Goal: Obtain resource: Obtain resource

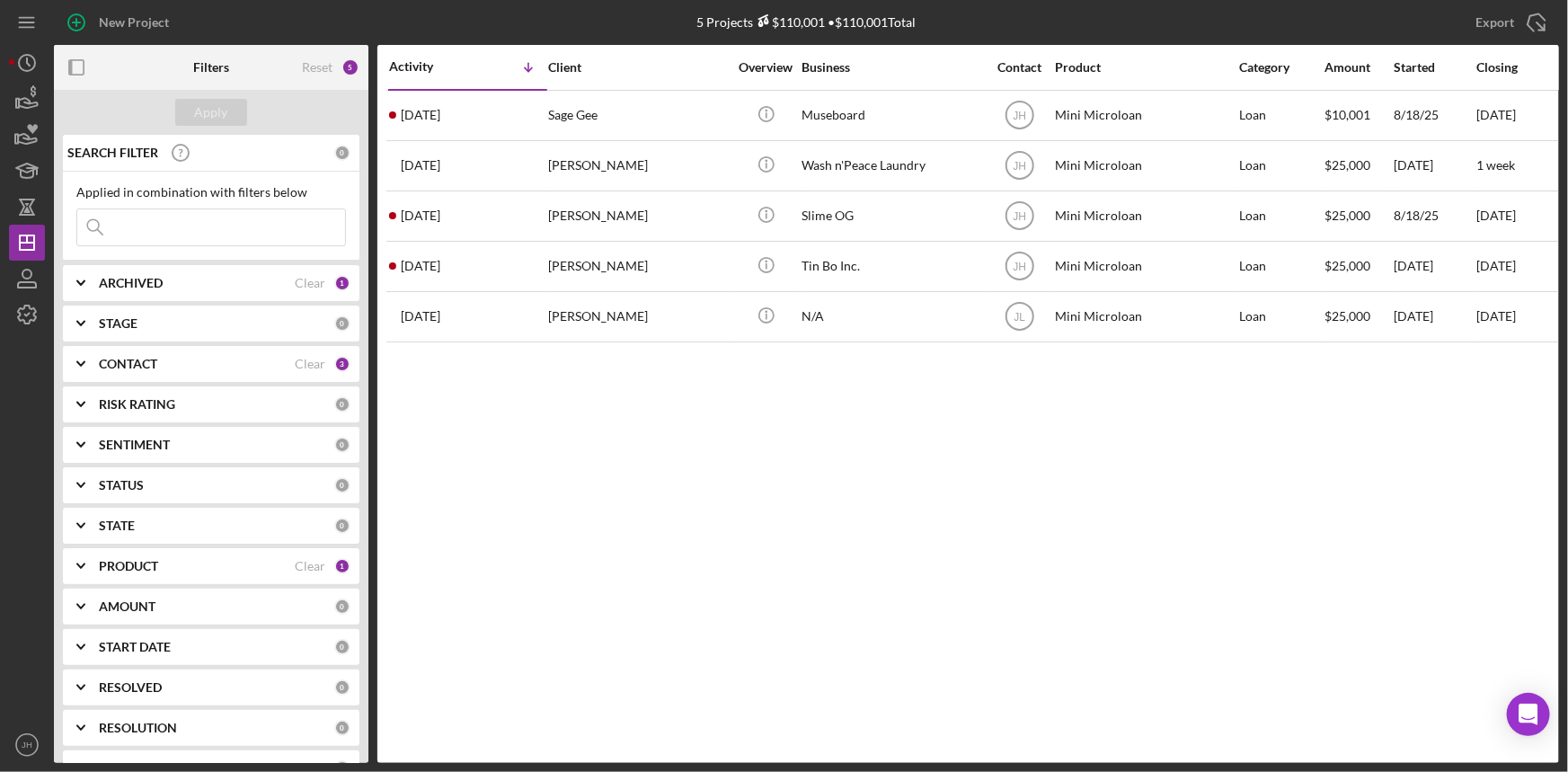
click at [142, 558] on b "PRODUCT" at bounding box center [128, 565] width 60 height 14
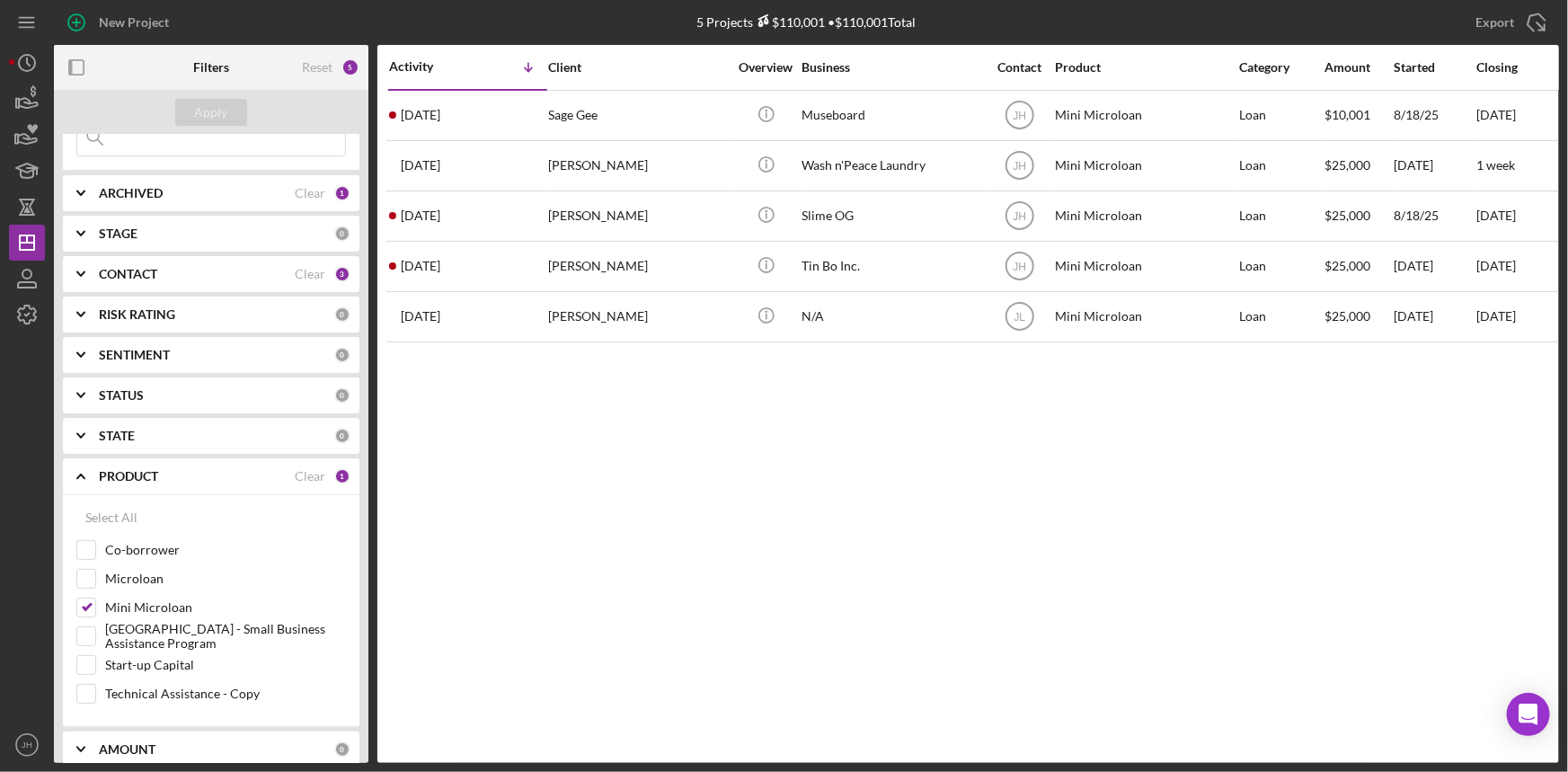
scroll to position [163, 0]
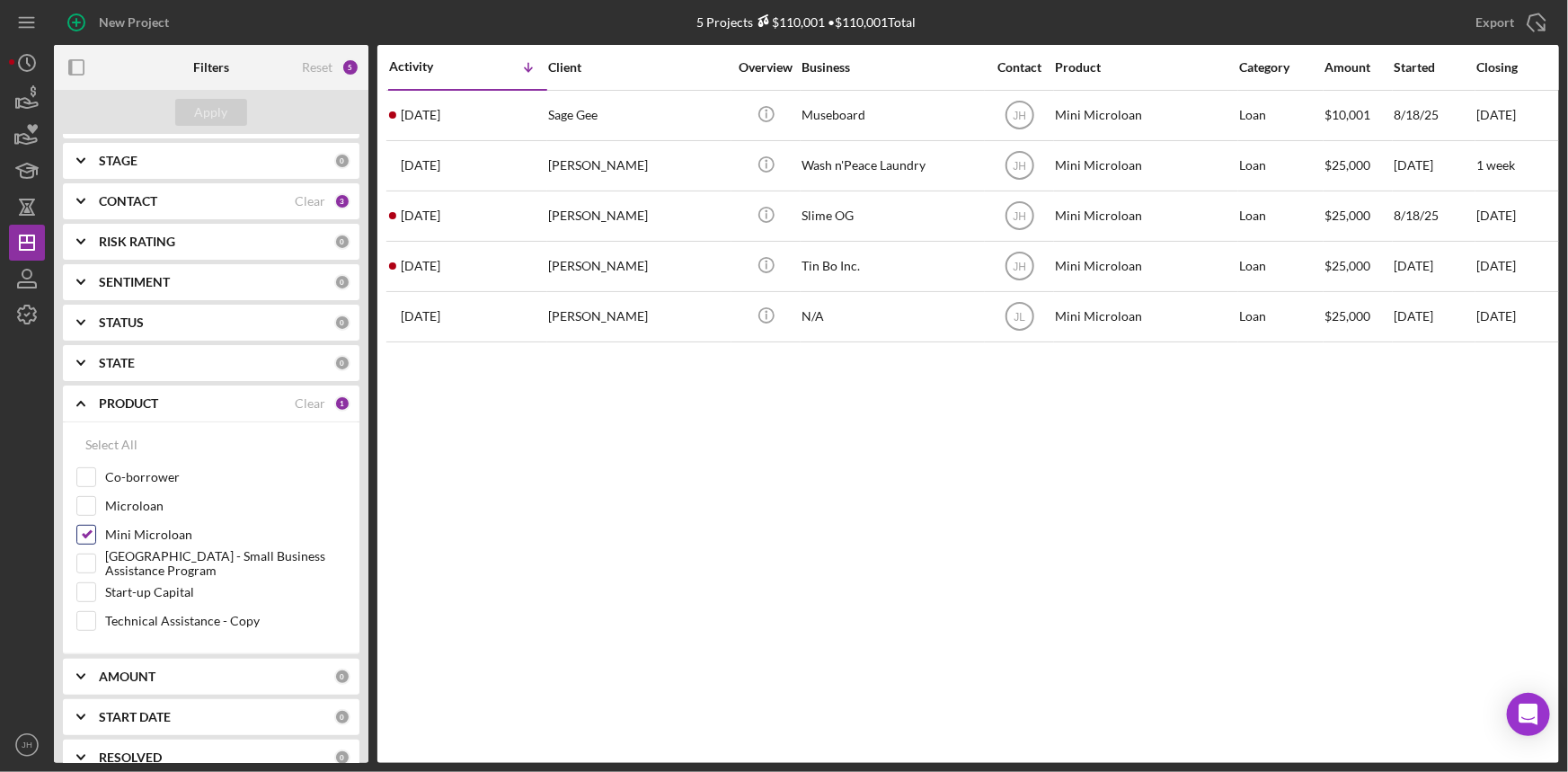
click at [144, 536] on label "Mini Microloan" at bounding box center [226, 535] width 240 height 18
click at [95, 536] on input "Mini Microloan" at bounding box center [86, 535] width 18 height 18
checkbox input "false"
click at [140, 566] on label "[GEOGRAPHIC_DATA] - Small Business Assistance Program" at bounding box center [226, 563] width 240 height 18
click at [95, 566] on input "[GEOGRAPHIC_DATA] - Small Business Assistance Program" at bounding box center [86, 563] width 18 height 18
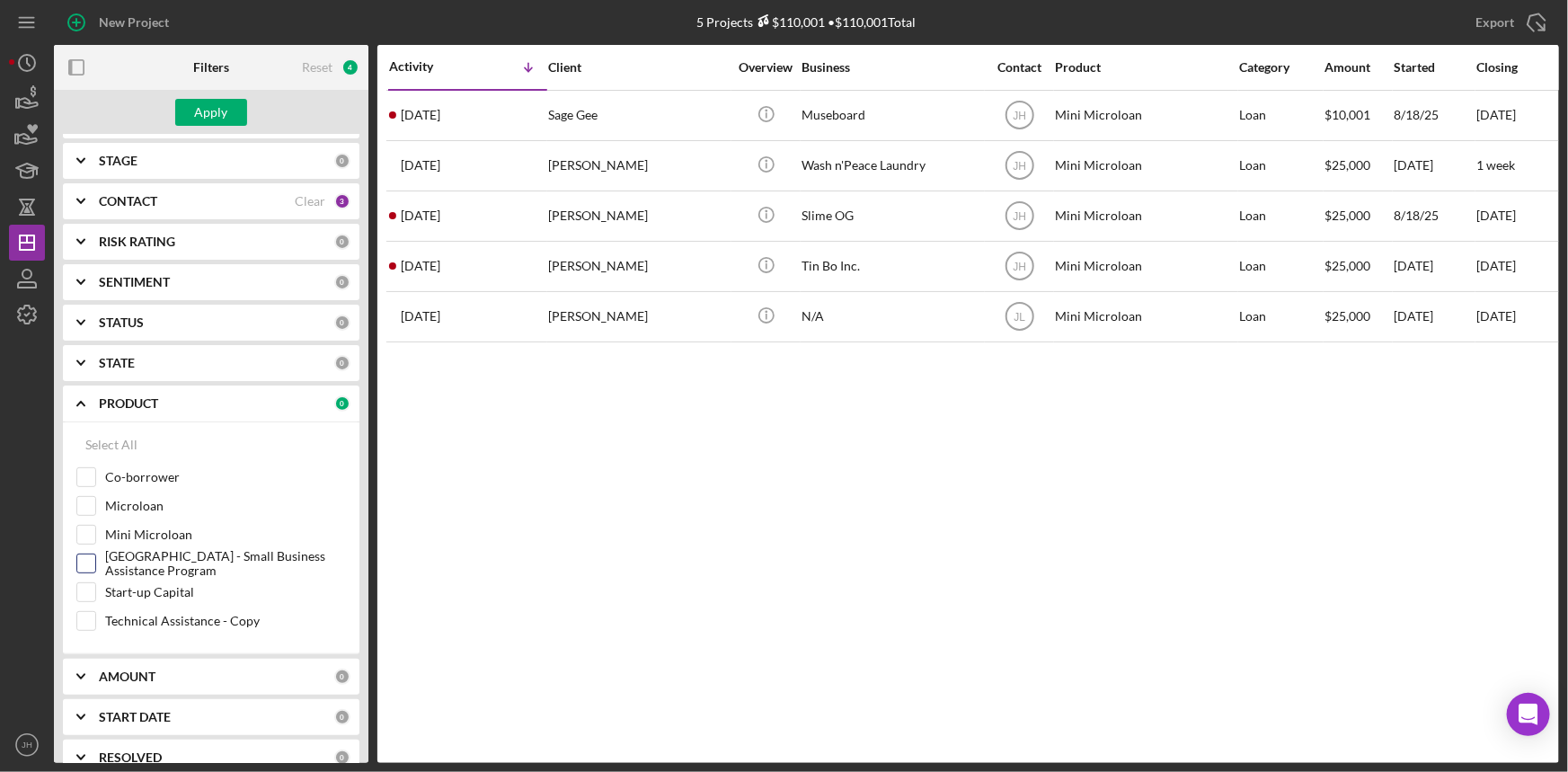
checkbox input "true"
click at [209, 118] on div "Apply" at bounding box center [211, 111] width 33 height 27
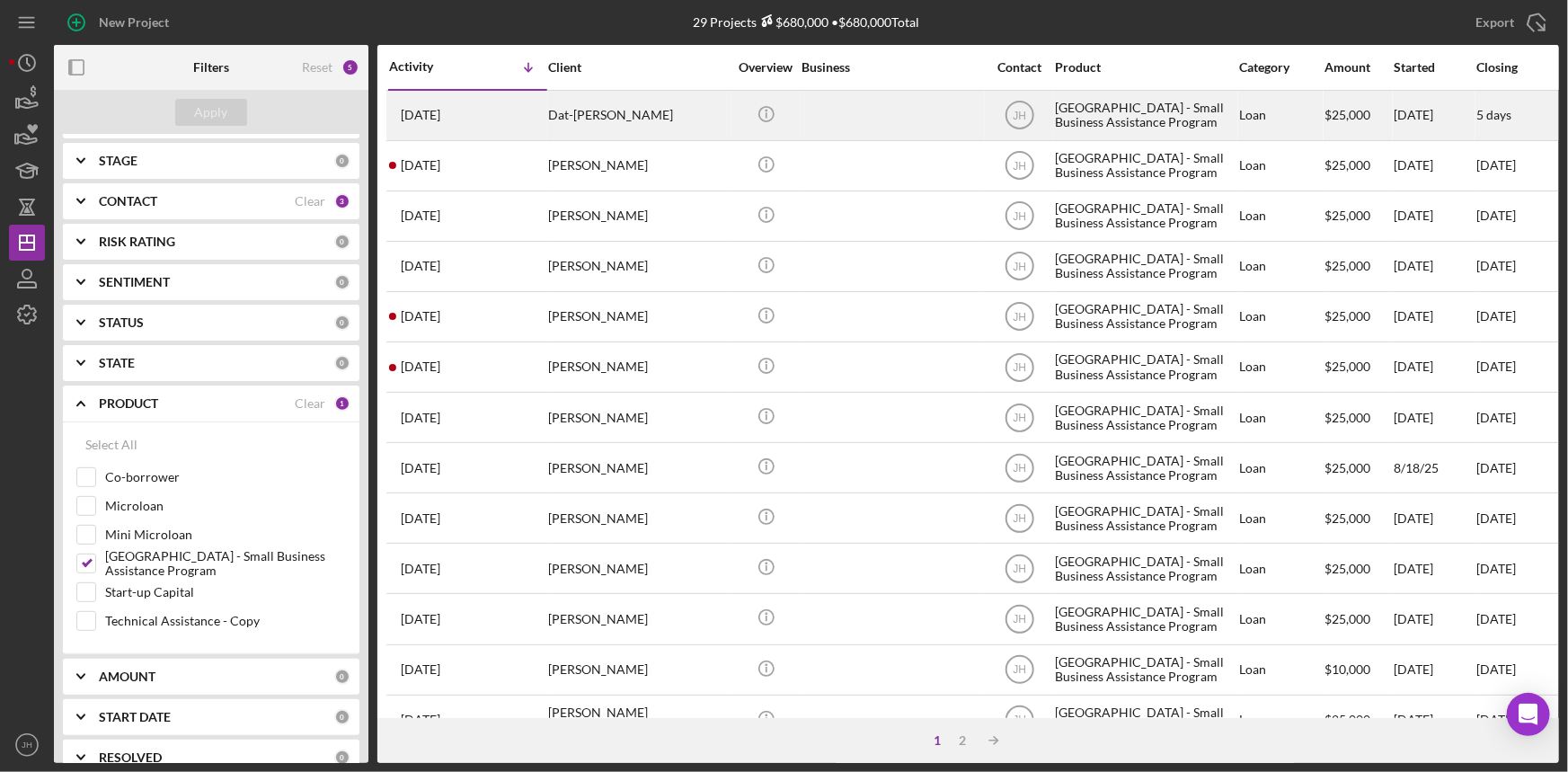
click at [538, 113] on div "[DATE] Dat-[PERSON_NAME]" at bounding box center [468, 115] width 157 height 48
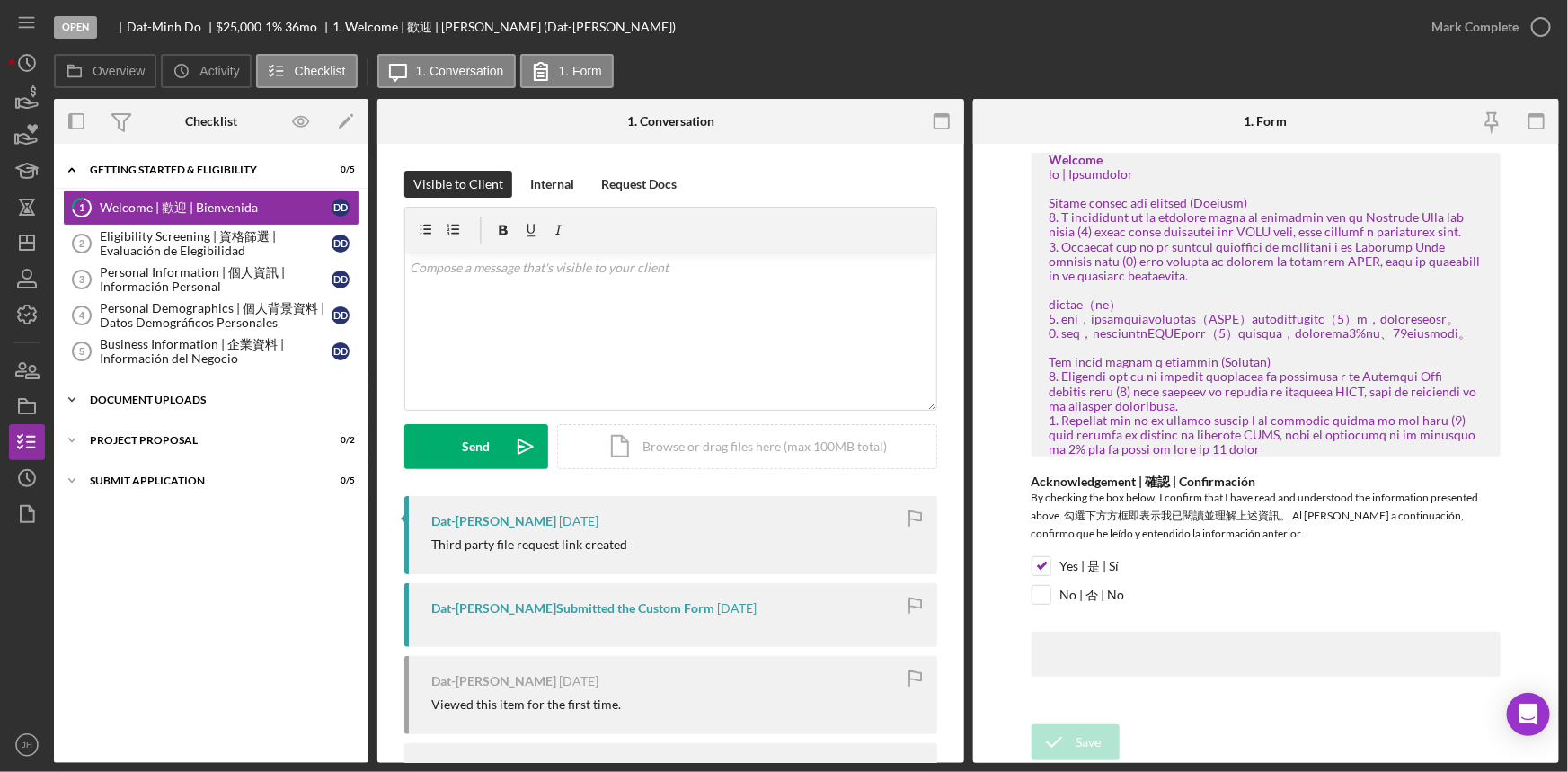
click at [189, 392] on div "Icon/Expander Document Uploads 0 / 6" at bounding box center [211, 399] width 315 height 36
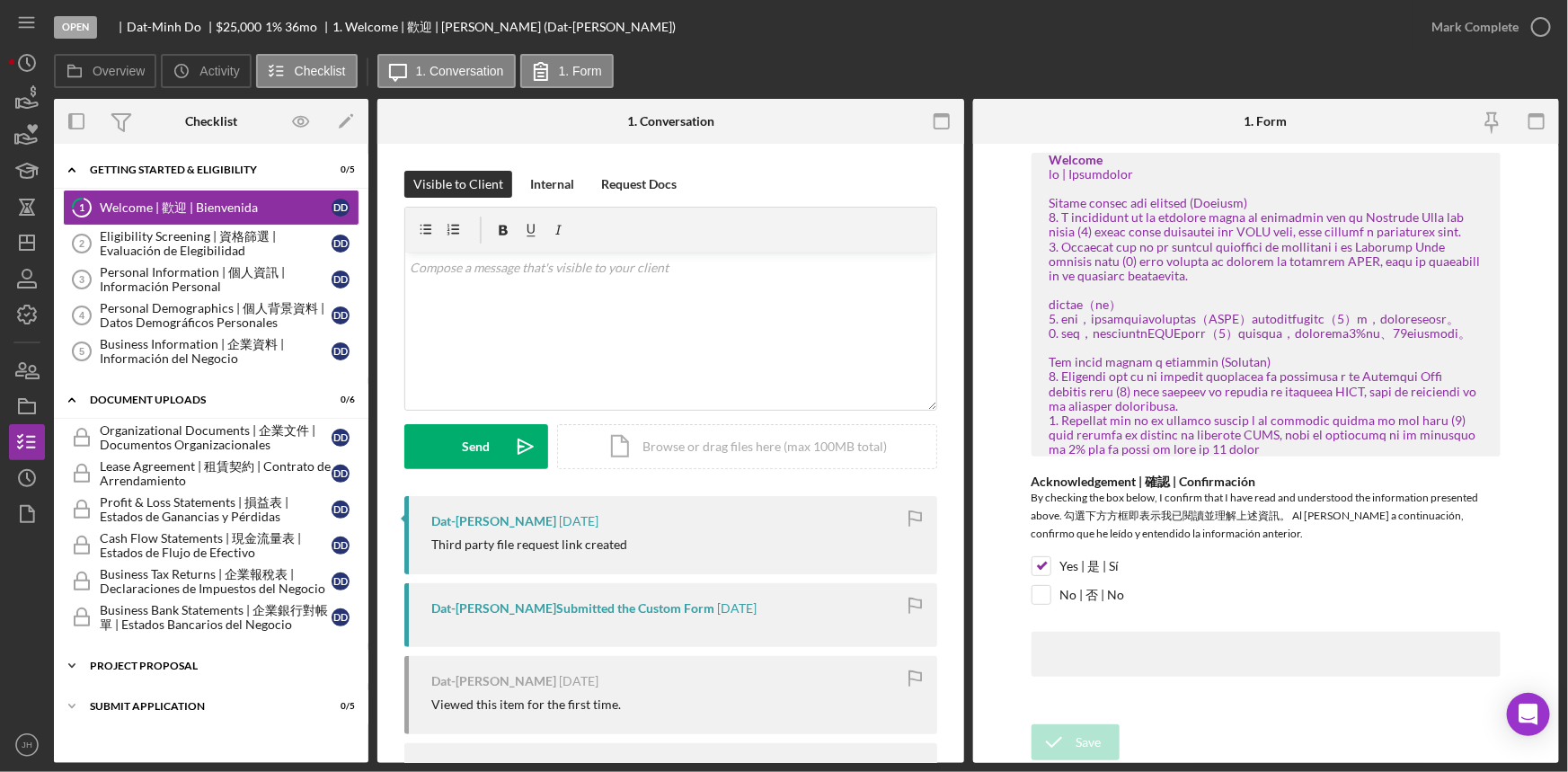
click at [199, 665] on div "Project Proposal" at bounding box center [218, 666] width 256 height 11
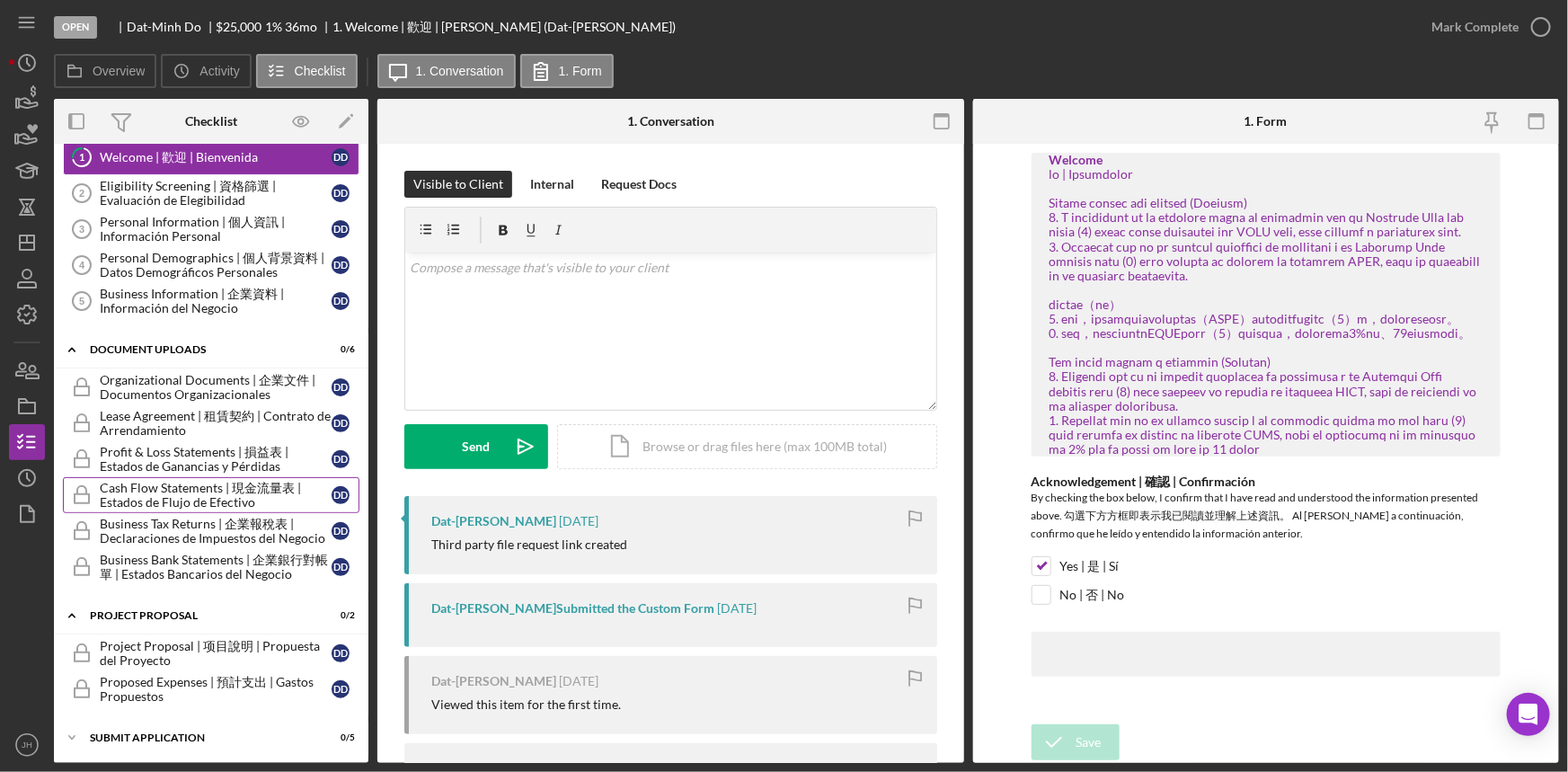
click at [203, 477] on link "Cash Flow Statements | 現金流量表 | Estados de Flujo de Efectivo  Cash Flow Statemen…" at bounding box center [211, 495] width 296 height 36
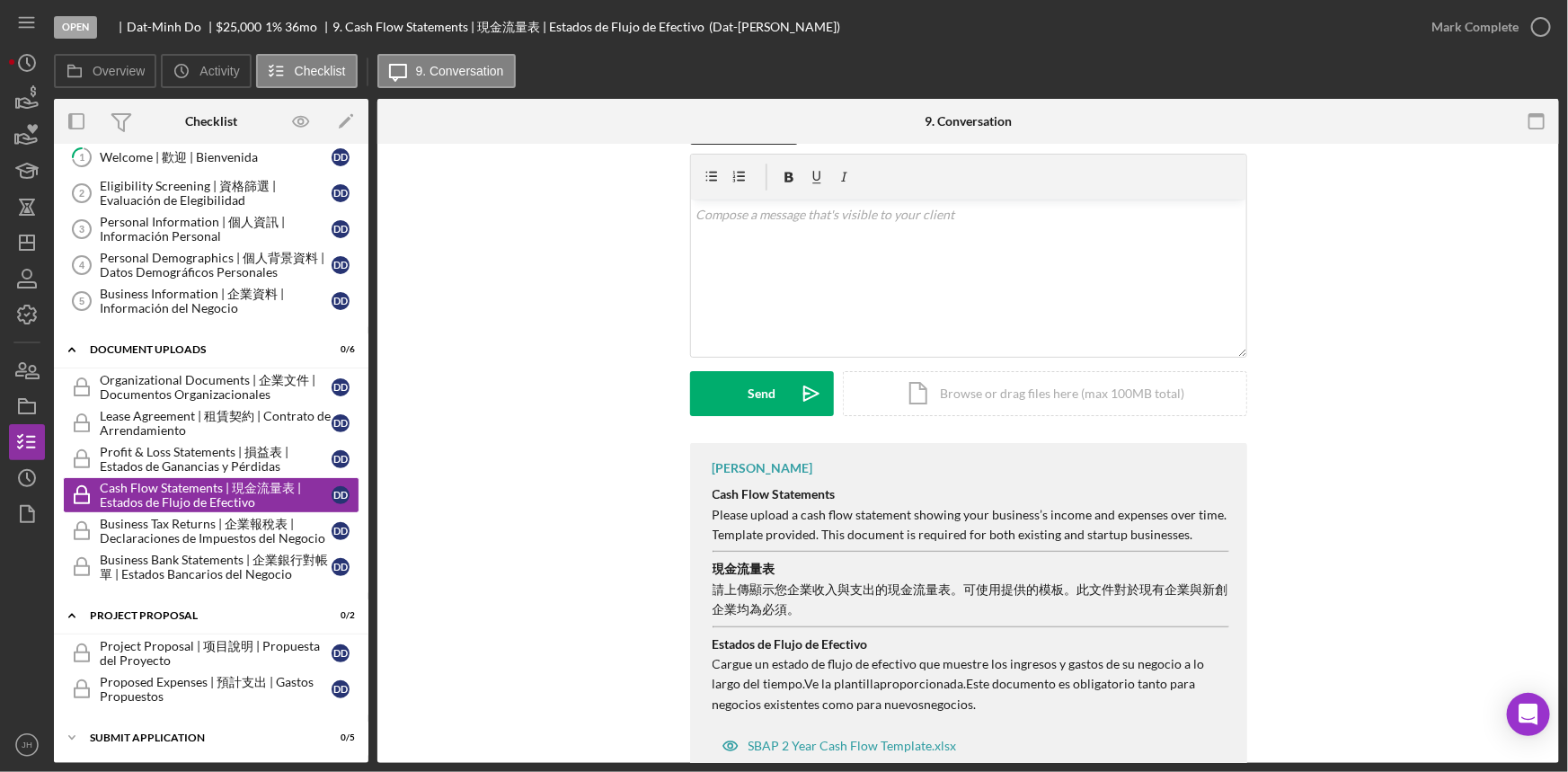
scroll to position [338, 0]
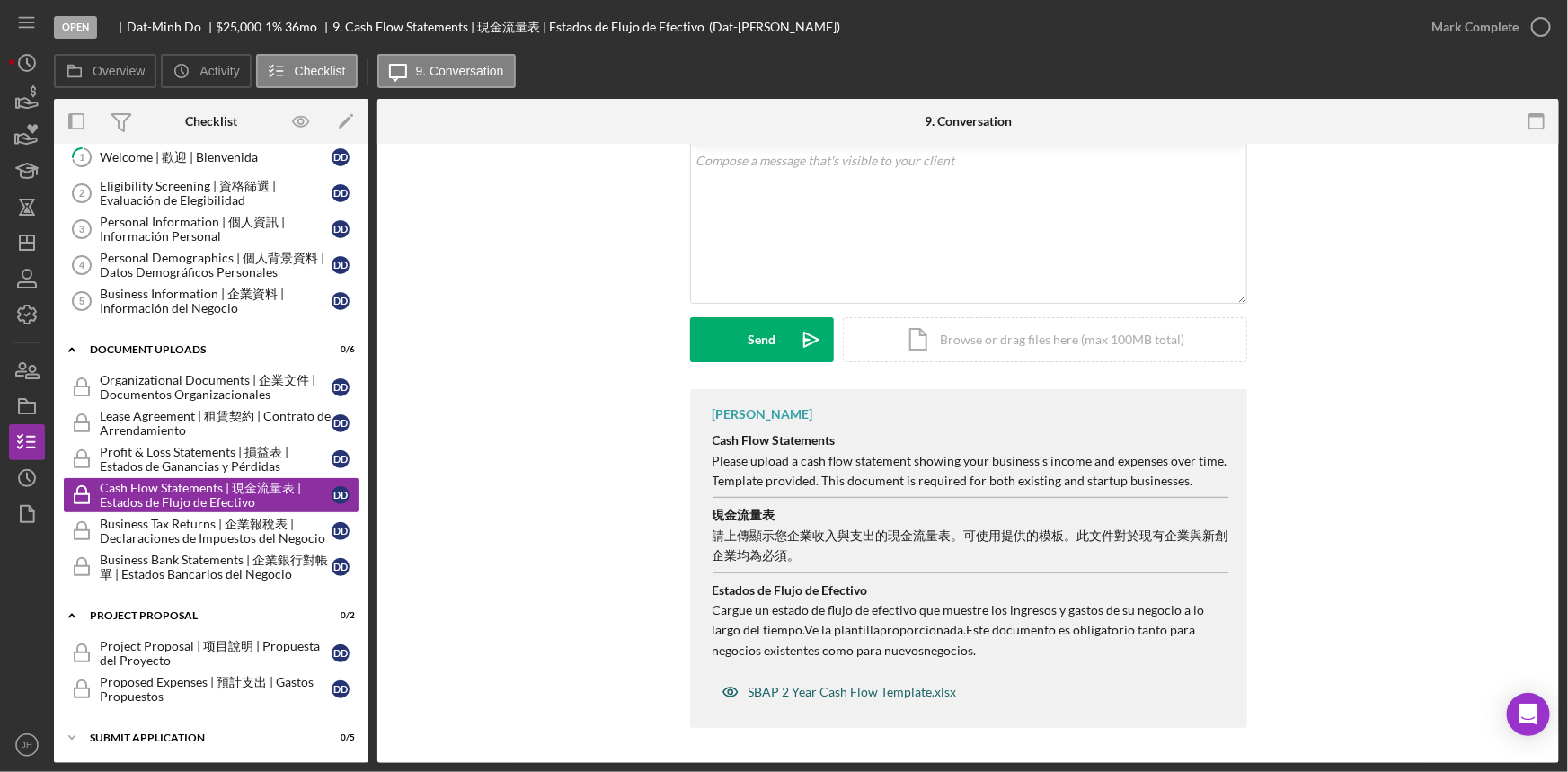
click at [892, 692] on div "SBAP 2 Year Cash Flow Template.xlsx" at bounding box center [853, 692] width 209 height 14
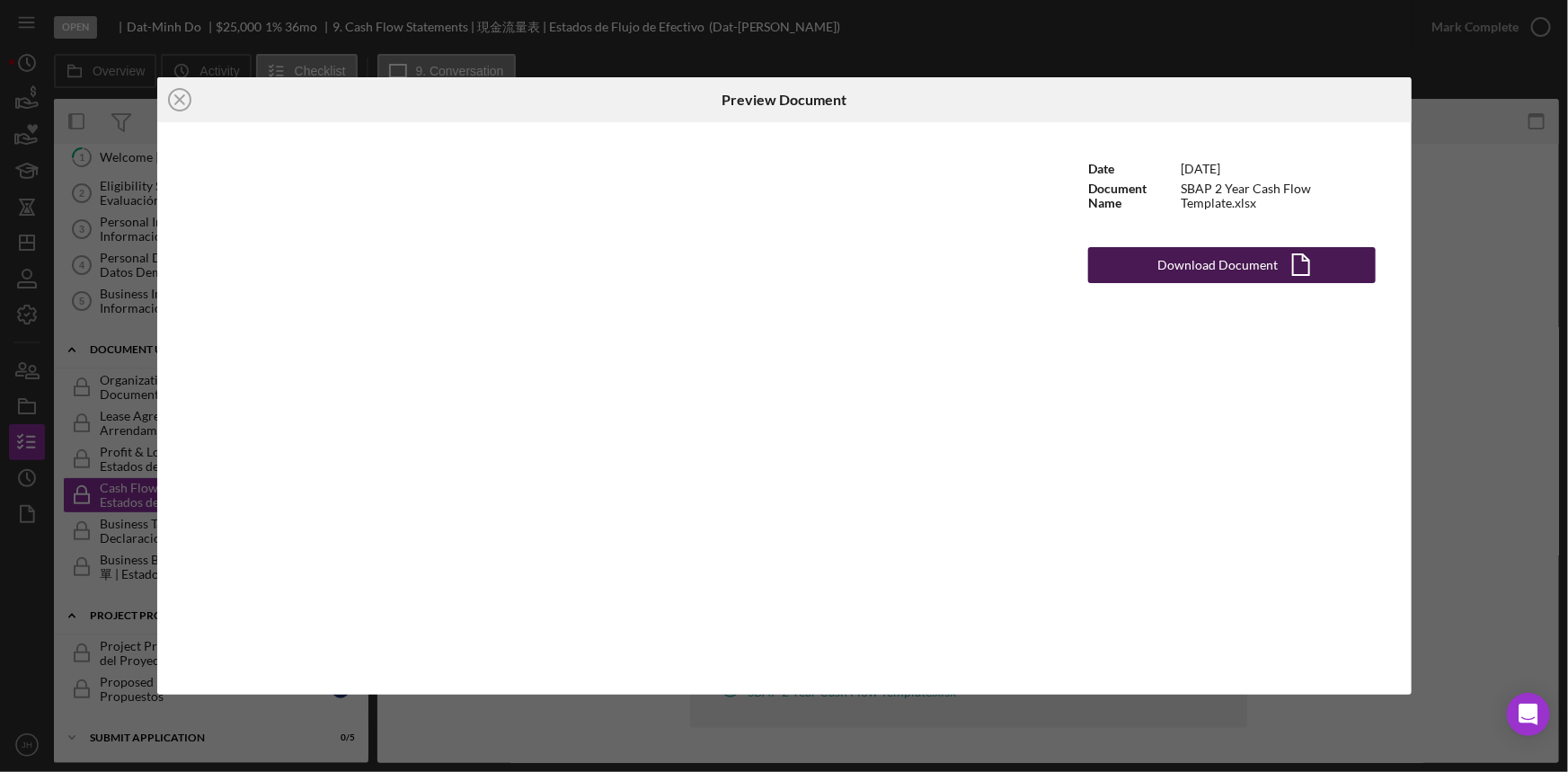
click at [1233, 261] on div "Download Document" at bounding box center [1218, 265] width 120 height 36
click at [1384, 69] on div "Icon/Close Preview Document Date [DATE] Document Name SBAP 2 Year Cash Flow Tem…" at bounding box center [784, 386] width 1568 height 772
click at [178, 99] on line at bounding box center [179, 99] width 9 height 9
click at [174, 98] on icon "Icon/Close" at bounding box center [179, 99] width 45 height 45
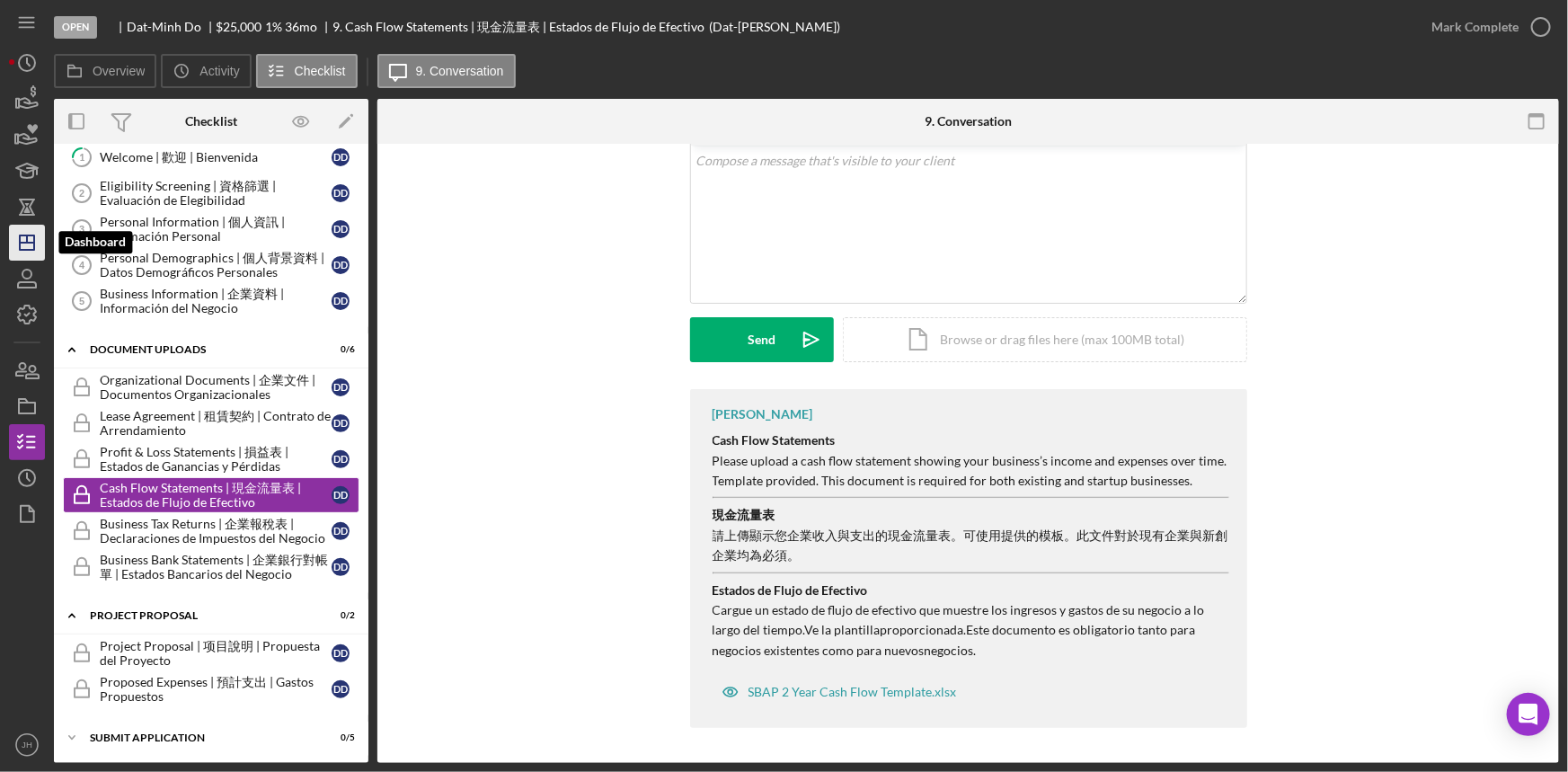
click at [16, 228] on icon "Icon/Dashboard" at bounding box center [27, 242] width 45 height 45
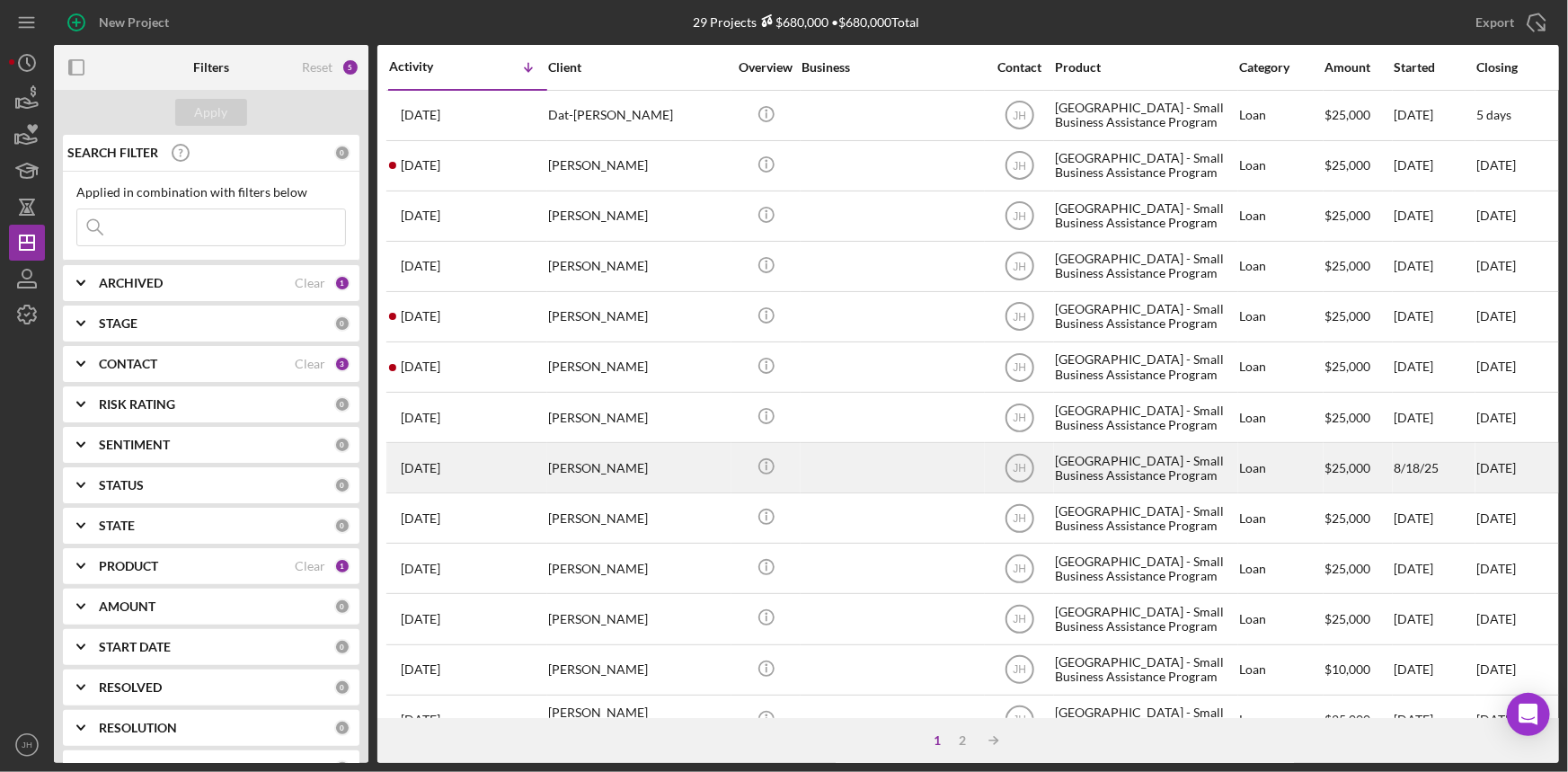
click at [657, 459] on div "[PERSON_NAME]" at bounding box center [638, 468] width 180 height 48
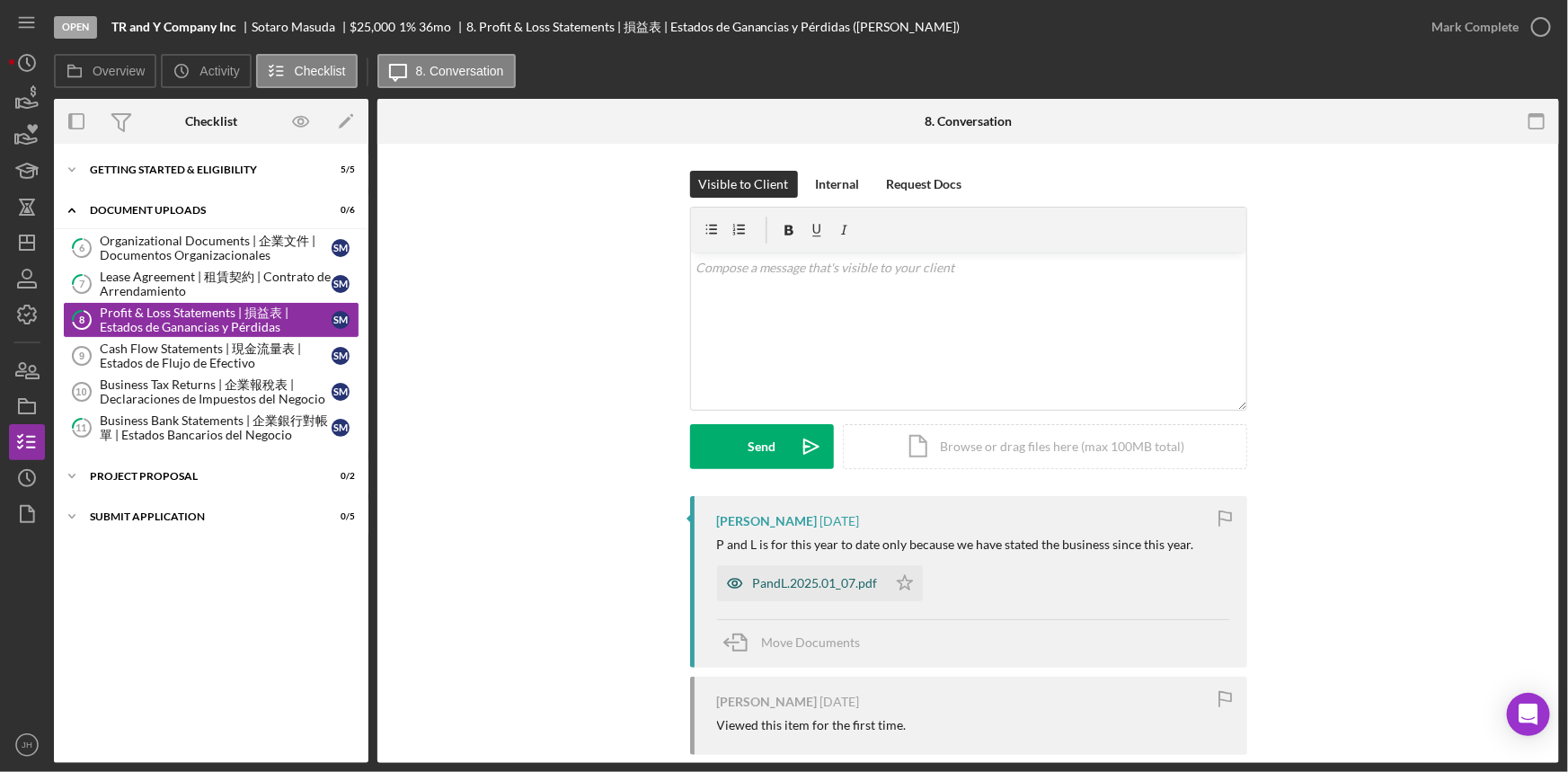
click at [815, 589] on div "PandL.2025.01_07.pdf" at bounding box center [816, 583] width 125 height 14
